Goal: Transaction & Acquisition: Purchase product/service

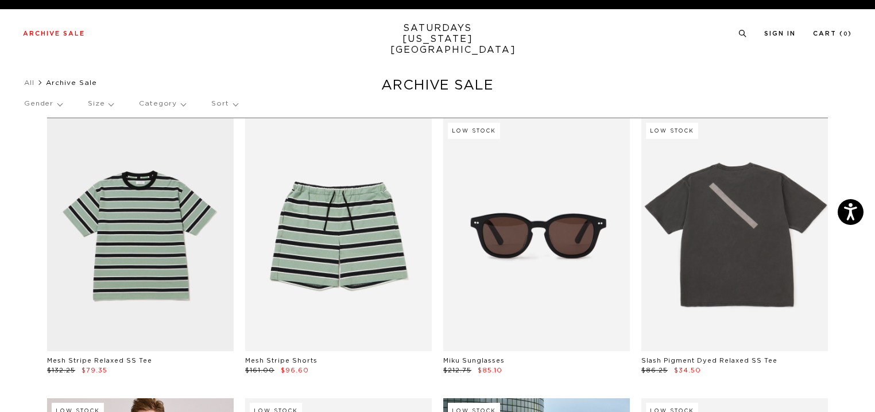
click at [110, 104] on p "Size" at bounding box center [100, 104] width 25 height 26
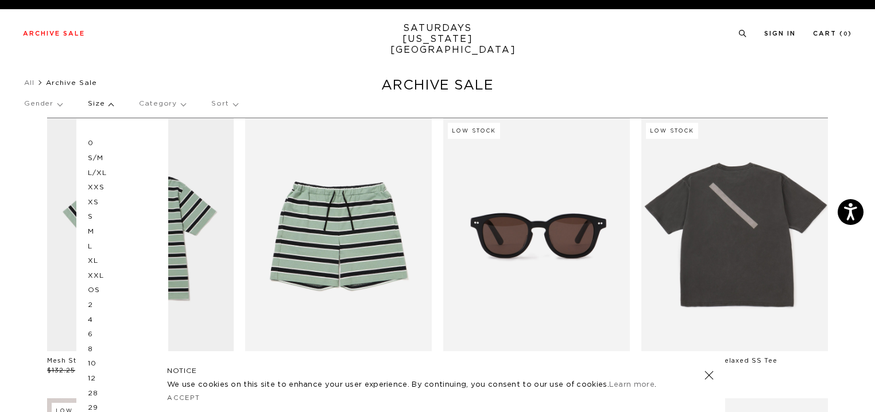
click at [102, 156] on p "S/M" at bounding box center [122, 158] width 69 height 15
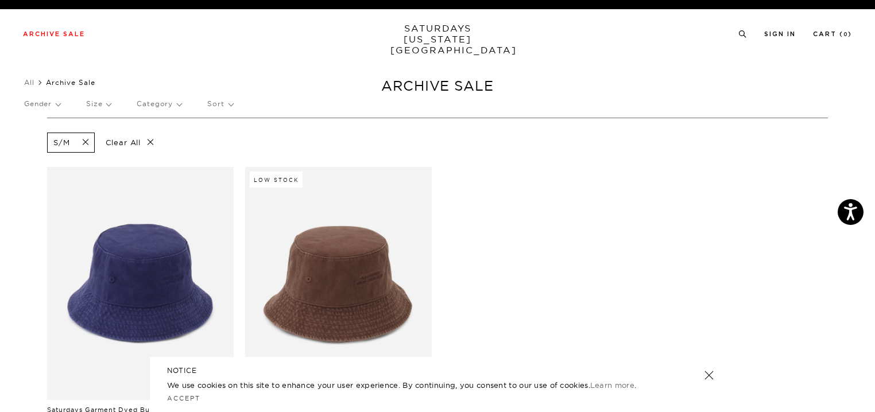
click at [150, 141] on p "Clear All" at bounding box center [129, 143] width 59 height 20
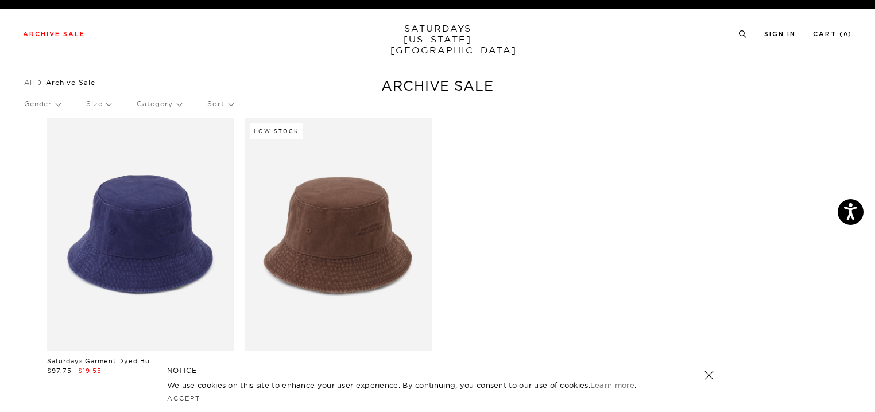
click at [108, 105] on p "Size" at bounding box center [98, 104] width 25 height 26
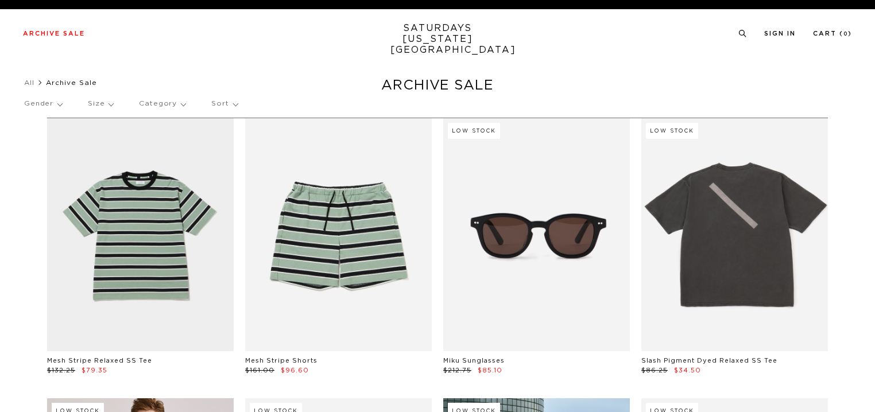
click at [108, 104] on p "Size" at bounding box center [100, 104] width 25 height 26
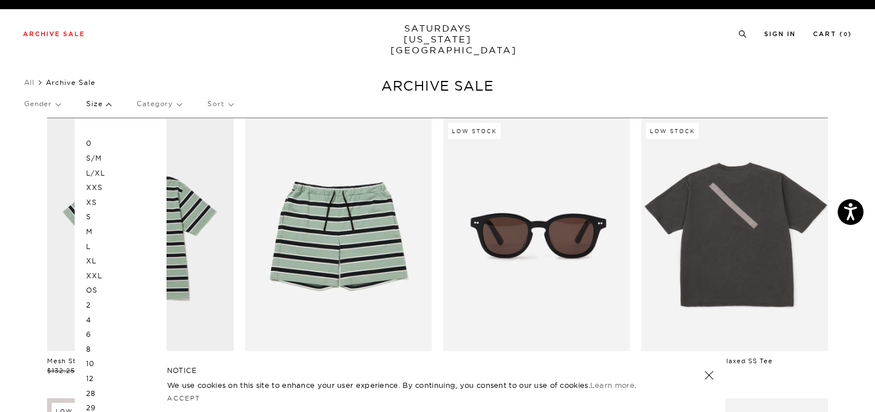
click at [94, 229] on p "M" at bounding box center [120, 231] width 69 height 15
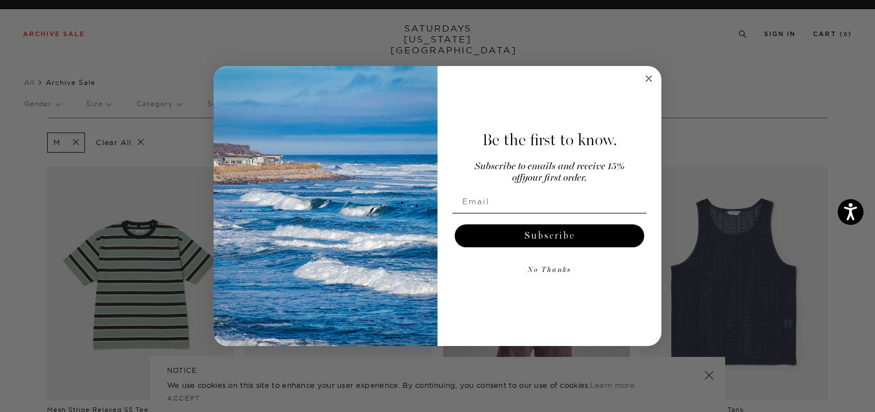
click at [644, 81] on circle "Close dialog" at bounding box center [648, 78] width 13 height 13
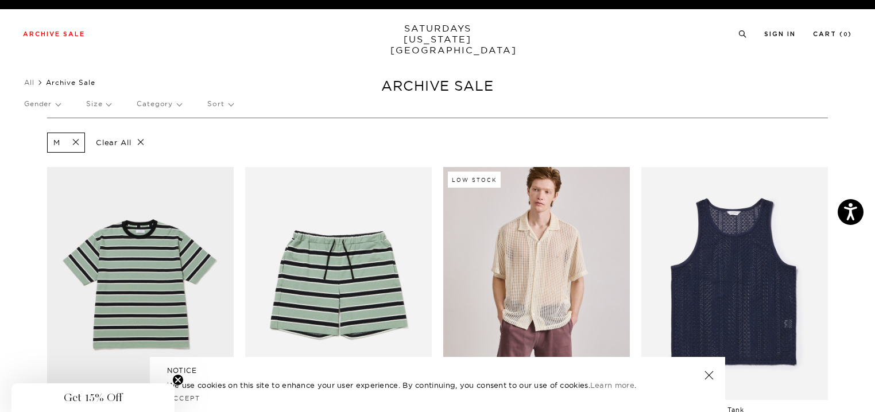
click at [177, 106] on p "Category" at bounding box center [159, 104] width 45 height 26
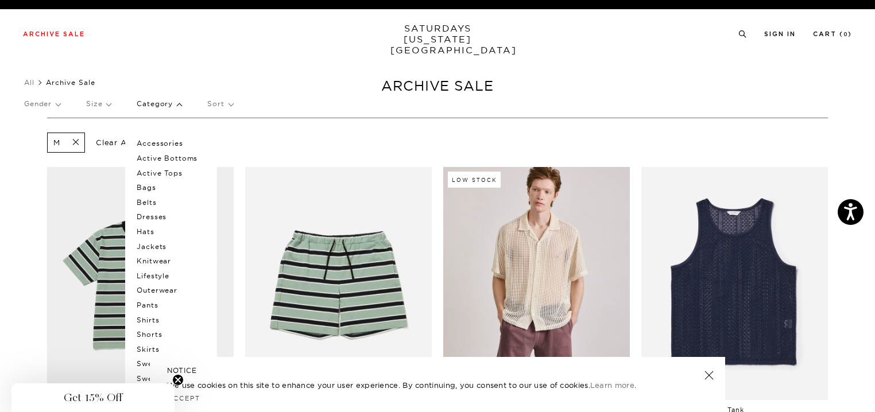
click at [287, 141] on div "M Clear All" at bounding box center [437, 143] width 780 height 26
click at [40, 104] on p "Gender" at bounding box center [42, 104] width 36 height 26
click at [304, 147] on div "M Clear All" at bounding box center [437, 143] width 780 height 26
click at [38, 138] on p "Mens" at bounding box center [58, 143] width 69 height 15
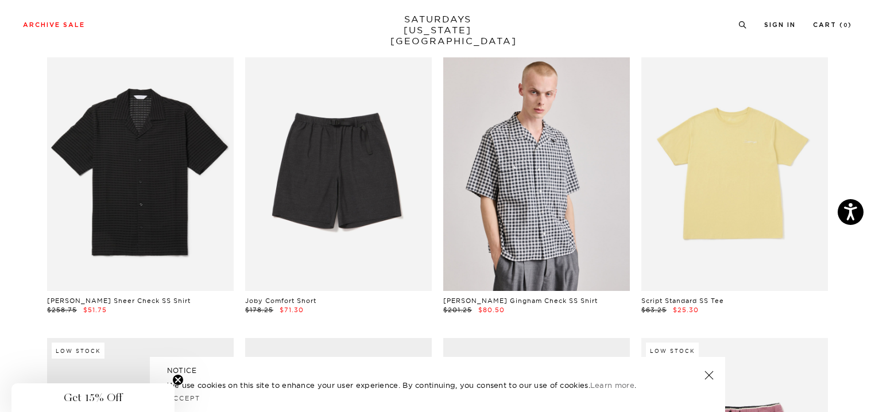
scroll to position [470, 0]
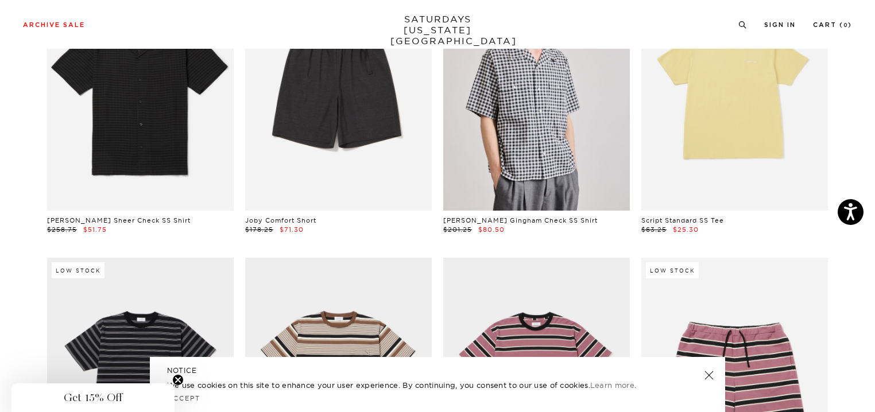
click at [711, 374] on link at bounding box center [709, 375] width 16 height 16
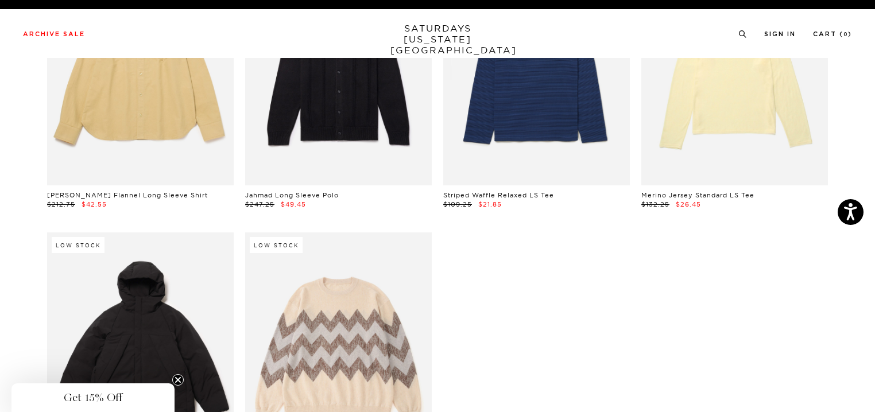
scroll to position [0, 0]
